Goal: Transaction & Acquisition: Subscribe to service/newsletter

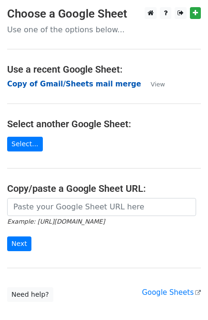
click at [65, 84] on strong "Copy of Gmail/Sheets mail merge" at bounding box center [73, 84] width 133 height 9
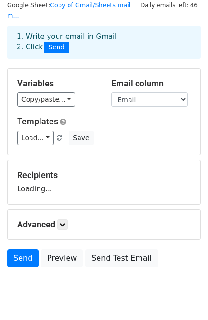
scroll to position [48, 0]
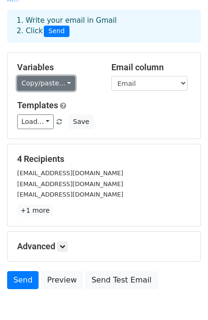
click at [57, 76] on link "Copy/paste..." at bounding box center [46, 83] width 58 height 15
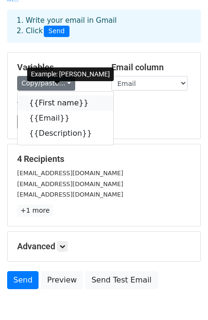
click at [58, 95] on link "{{First name}}" at bounding box center [65, 102] width 95 height 15
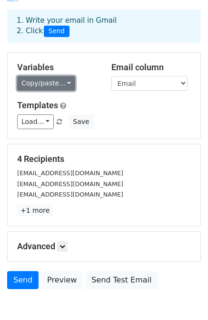
click at [59, 79] on link "Copy/paste..." at bounding box center [46, 83] width 58 height 15
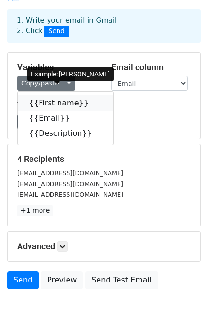
click at [91, 99] on icon at bounding box center [95, 103] width 8 height 8
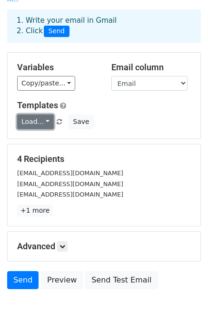
click at [46, 114] on link "Load..." at bounding box center [35, 121] width 37 height 15
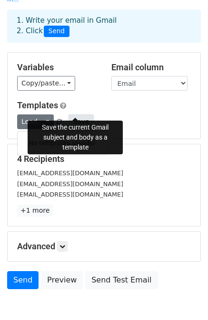
click at [82, 114] on button "Save" at bounding box center [80, 121] width 25 height 15
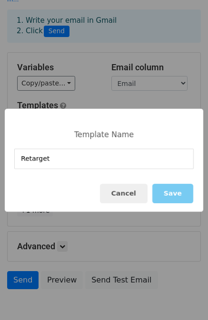
type input "Retarget"
click at [184, 194] on button "Save" at bounding box center [172, 193] width 41 height 19
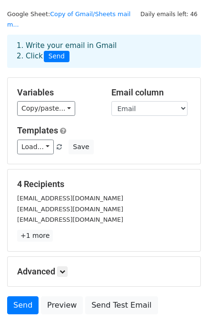
scroll to position [0, 0]
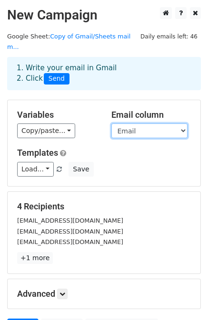
click at [146, 124] on select "First name Email Description" at bounding box center [149, 131] width 76 height 15
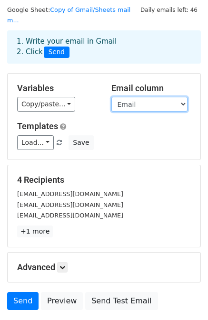
scroll to position [48, 0]
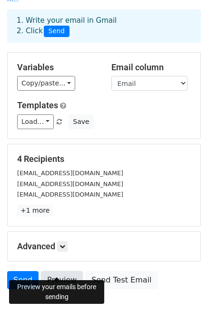
click at [60, 272] on link "Preview" at bounding box center [62, 280] width 42 height 18
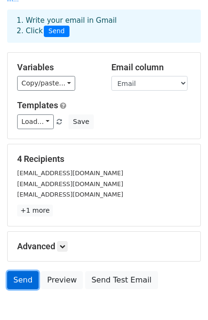
click at [23, 271] on link "Send" at bounding box center [22, 280] width 31 height 18
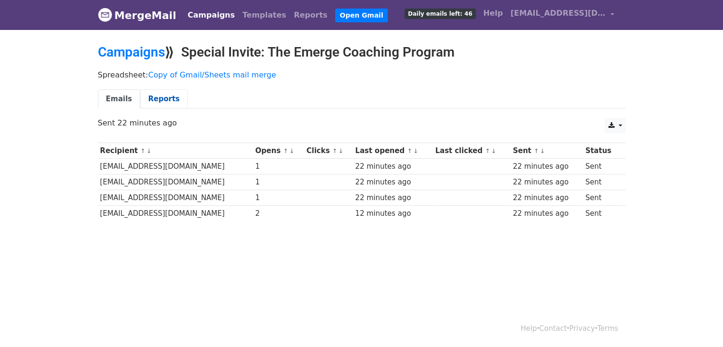
click at [154, 96] on link "Reports" at bounding box center [164, 98] width 48 height 19
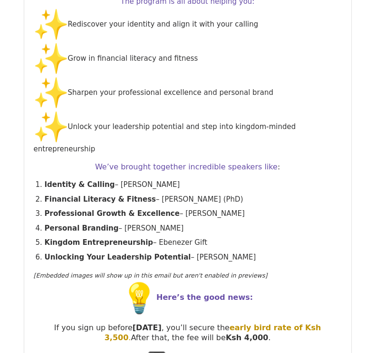
scroll to position [2595, 0]
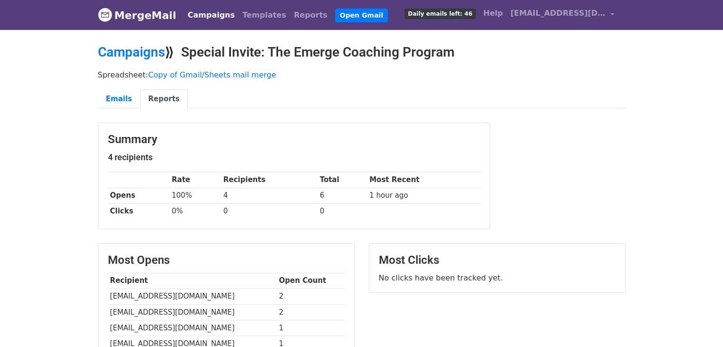
scroll to position [3, 0]
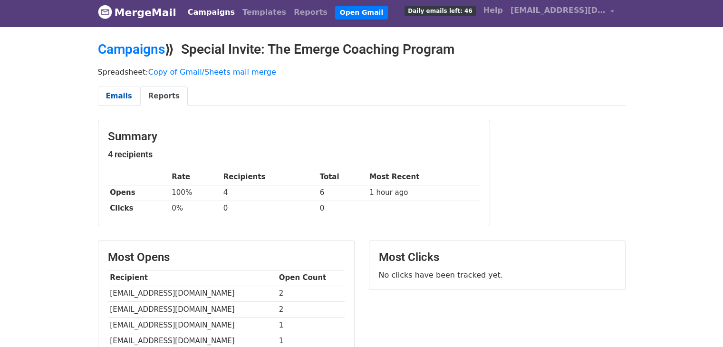
click at [109, 99] on link "Emails" at bounding box center [119, 95] width 42 height 19
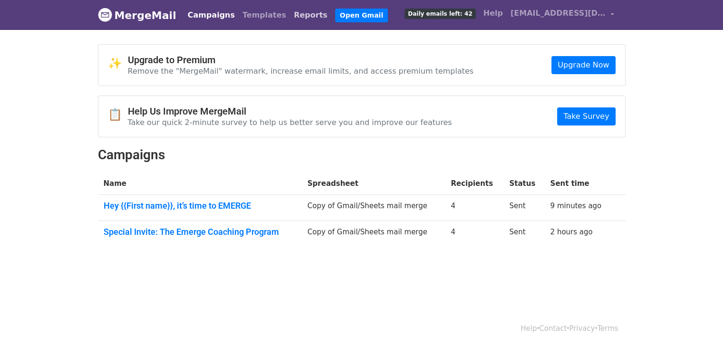
click at [290, 15] on link "Reports" at bounding box center [310, 15] width 41 height 19
click at [252, 17] on link "Templates" at bounding box center [263, 15] width 51 height 19
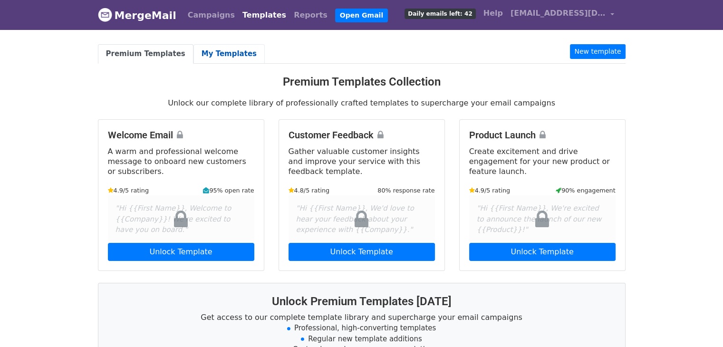
click at [205, 52] on link "My Templates" at bounding box center [228, 53] width 71 height 19
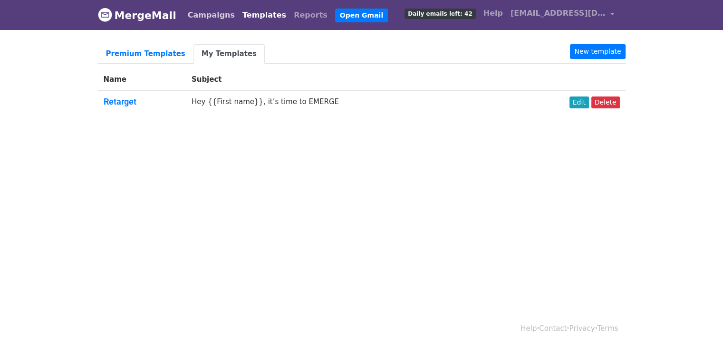
click at [203, 17] on link "Campaigns" at bounding box center [211, 15] width 55 height 19
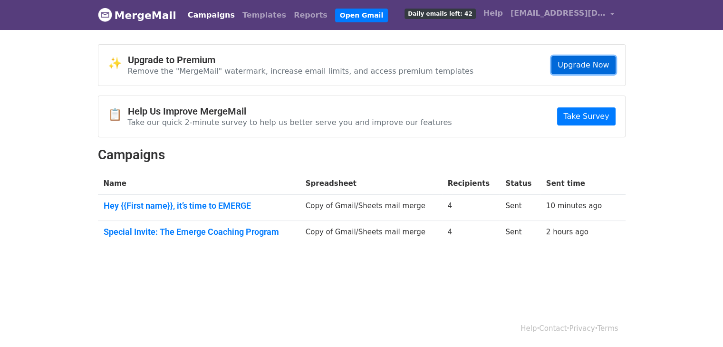
click at [565, 65] on link "Upgrade Now" at bounding box center [583, 65] width 64 height 18
